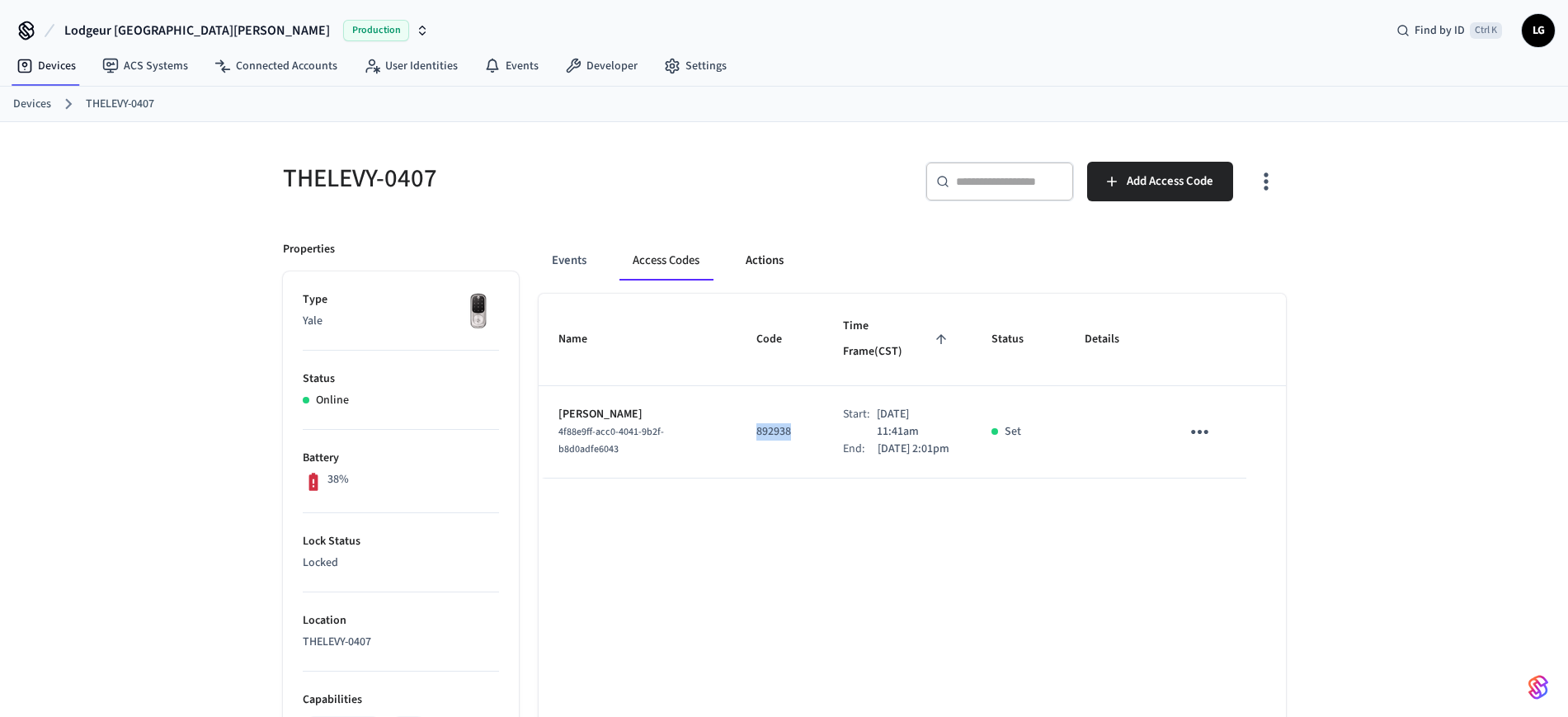
click at [739, 252] on button "Actions" at bounding box center [763, 260] width 64 height 39
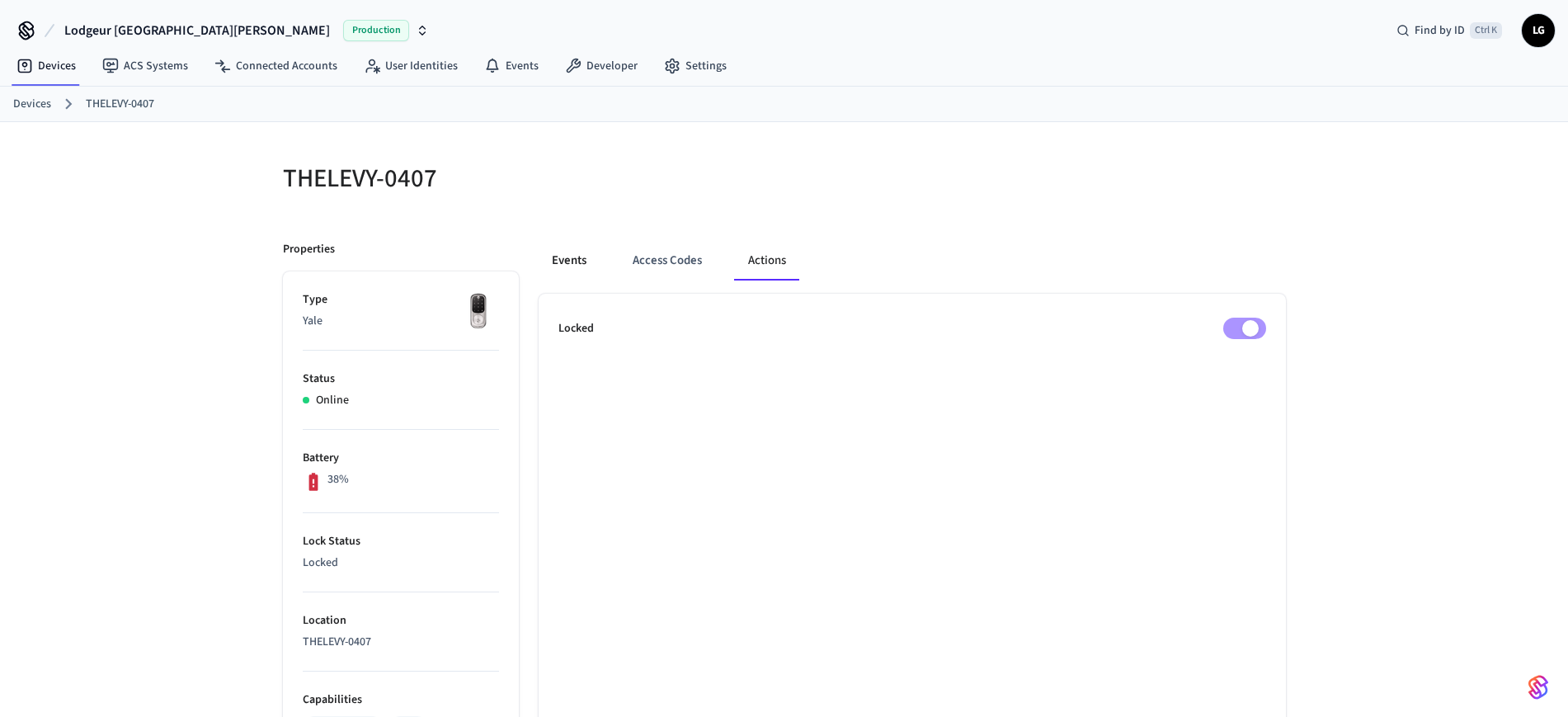
click at [571, 254] on button "Events" at bounding box center [569, 260] width 61 height 39
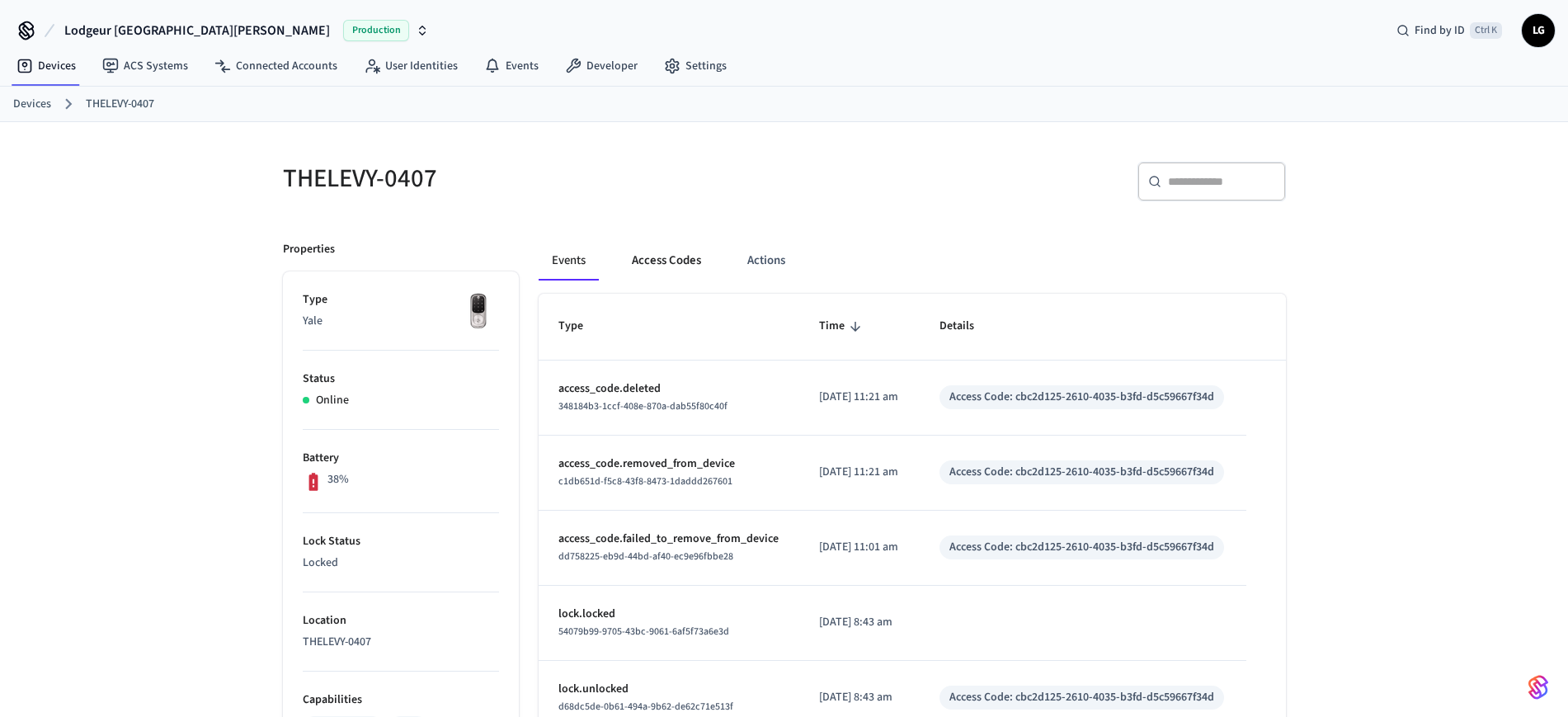
click at [692, 262] on button "Access Codes" at bounding box center [666, 260] width 95 height 39
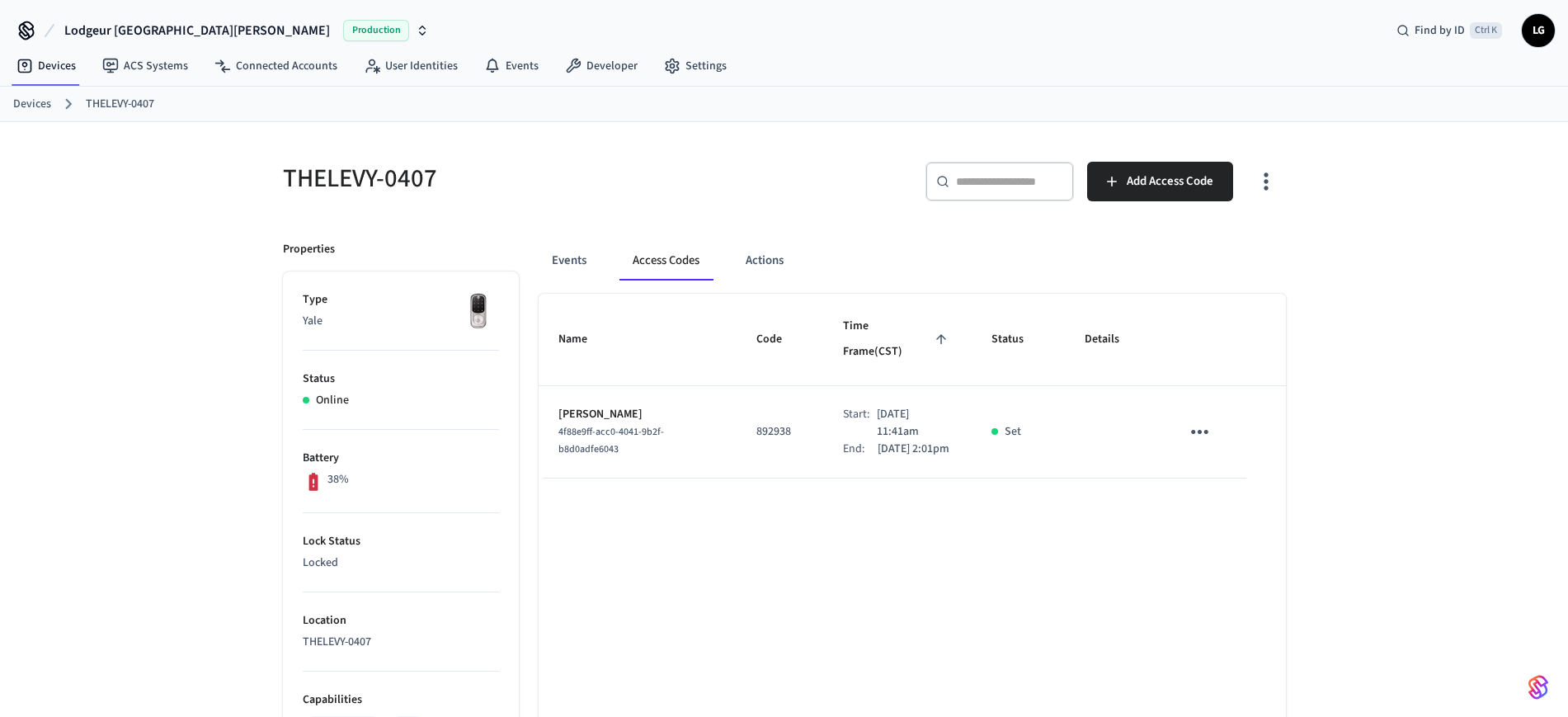
click at [786, 394] on td "892938" at bounding box center [780, 432] width 87 height 93
click at [745, 263] on button "Actions" at bounding box center [763, 260] width 64 height 39
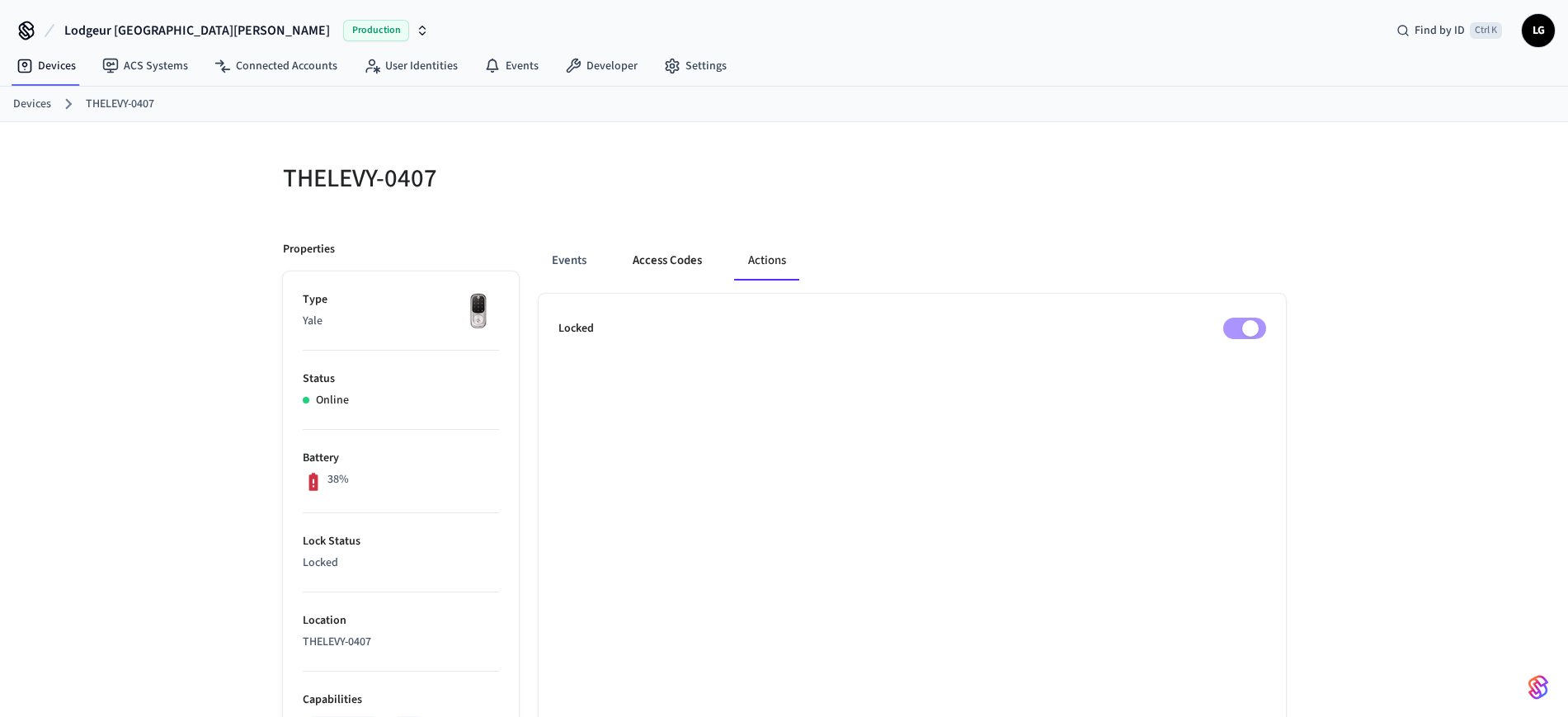
click at [638, 267] on button "Access Codes" at bounding box center [667, 260] width 95 height 39
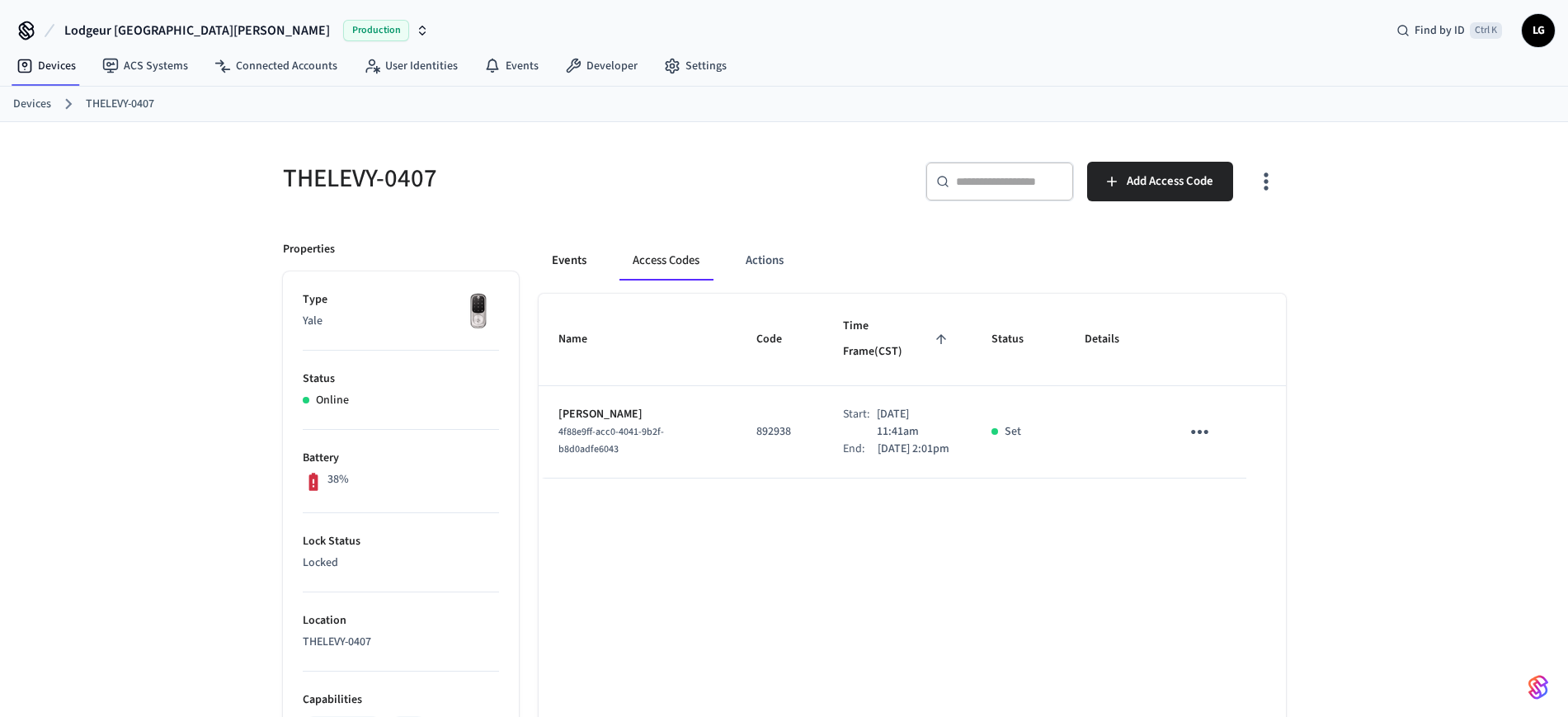
click at [568, 246] on button "Events" at bounding box center [569, 260] width 61 height 39
